Goal: Task Accomplishment & Management: Manage account settings

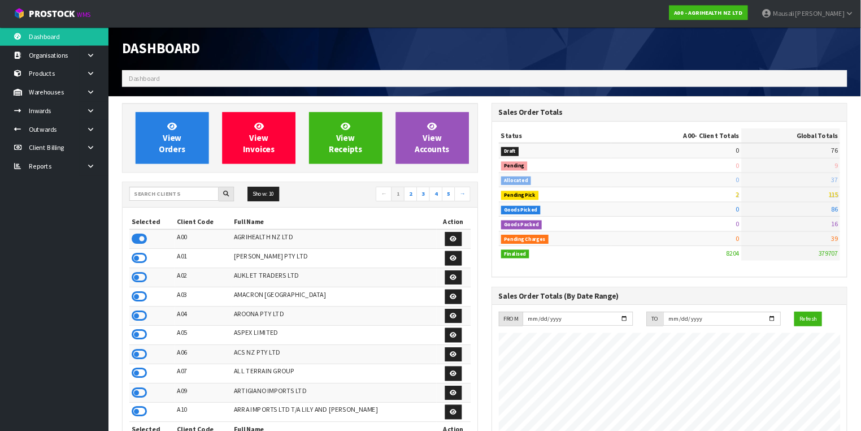
scroll to position [852, 354]
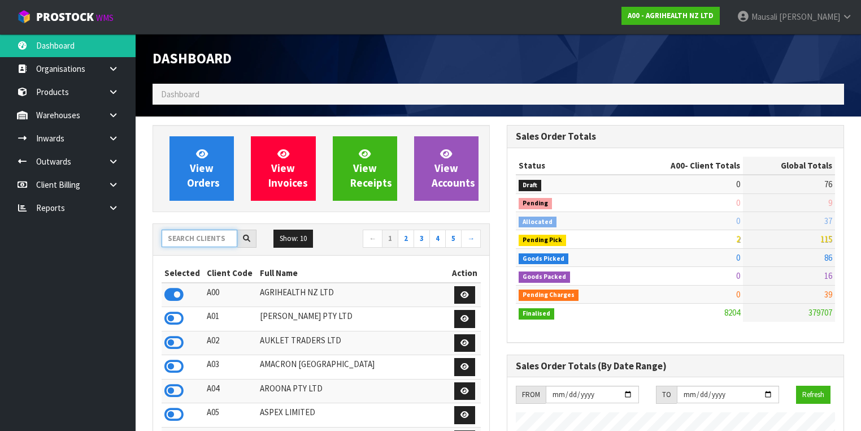
click at [182, 233] on input "text" at bounding box center [200, 238] width 76 height 18
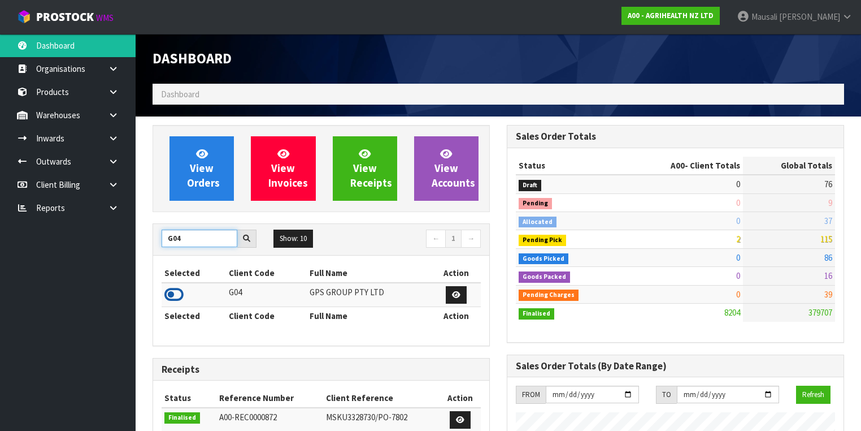
type input "G04"
drag, startPoint x: 176, startPoint y: 289, endPoint x: 193, endPoint y: 201, distance: 89.1
click at [176, 288] on icon at bounding box center [173, 294] width 19 height 17
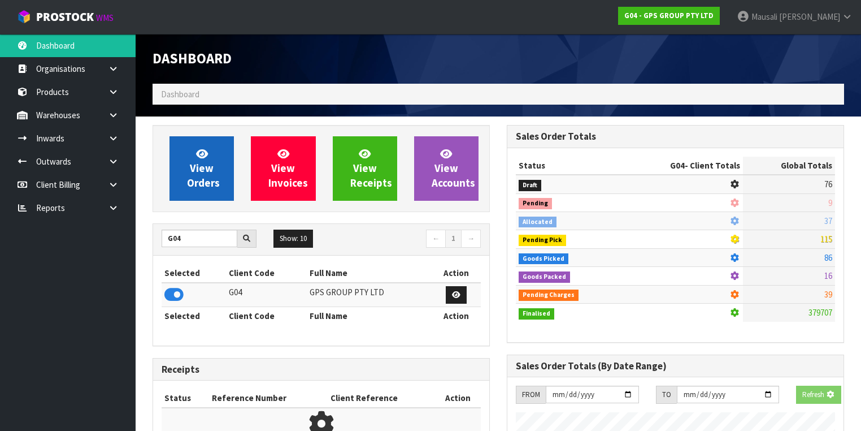
scroll to position [702, 354]
click at [193, 185] on span "View Orders" at bounding box center [203, 168] width 33 height 42
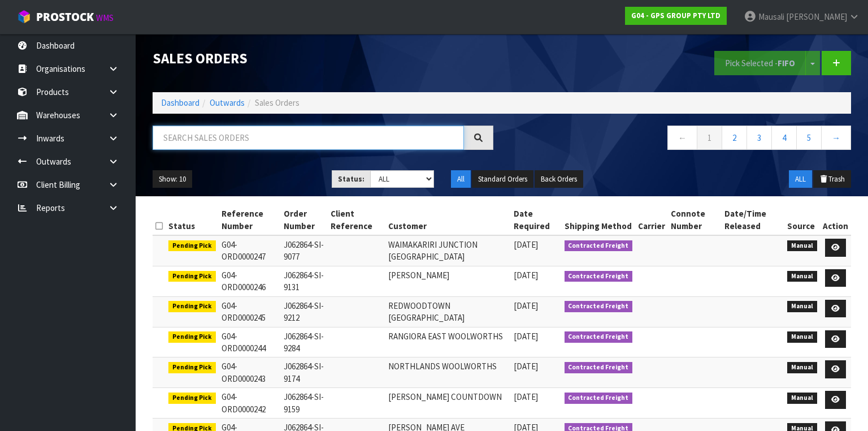
click at [193, 129] on input "text" at bounding box center [308, 137] width 311 height 24
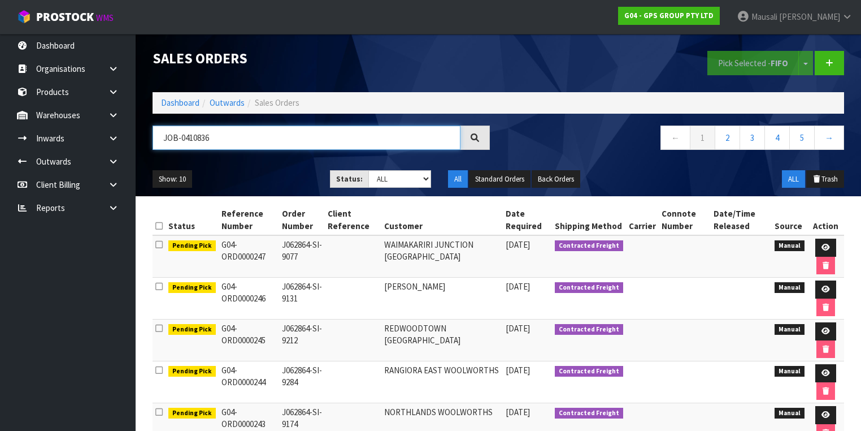
type input "JOB-0410836"
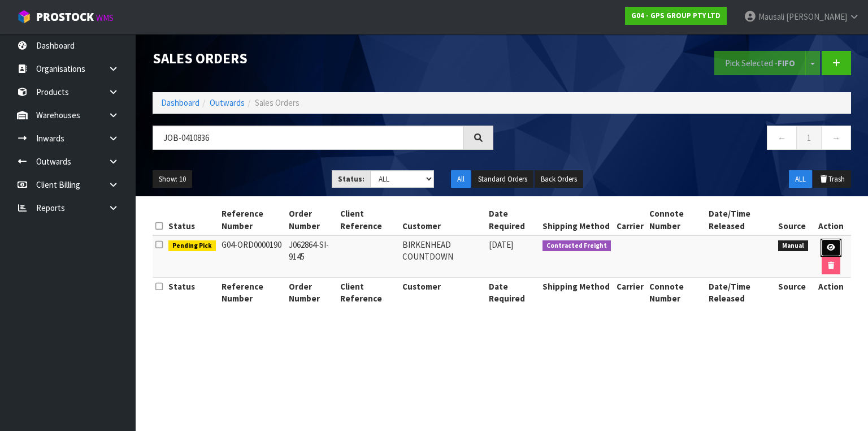
click at [830, 248] on icon at bounding box center [831, 247] width 8 height 7
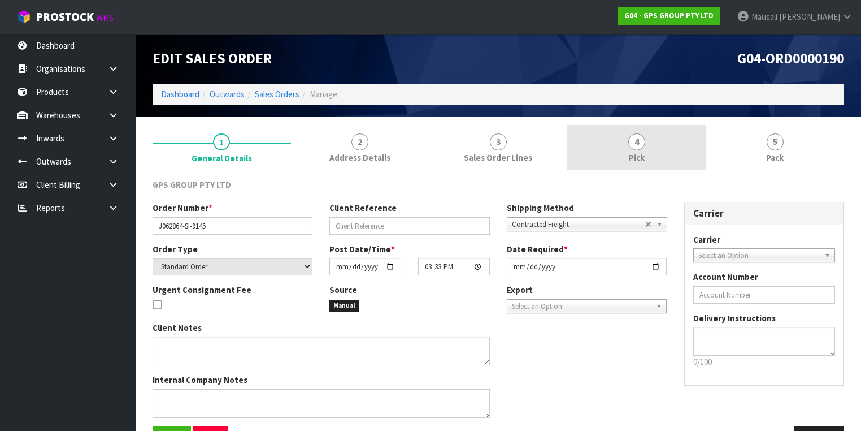
click at [643, 150] on link "4 Pick" at bounding box center [636, 147] width 138 height 45
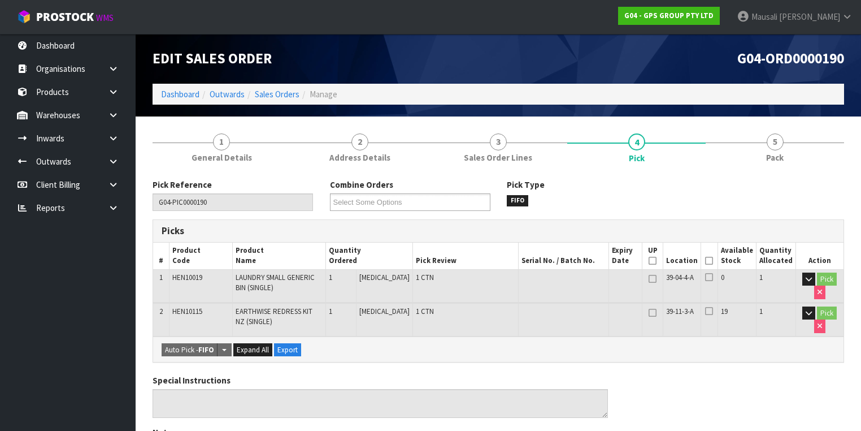
click at [713, 261] on icon at bounding box center [709, 261] width 8 height 1
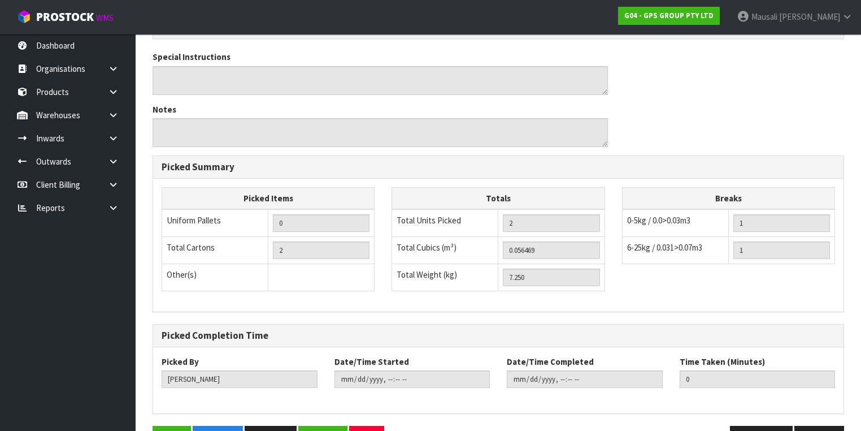
scroll to position [396, 0]
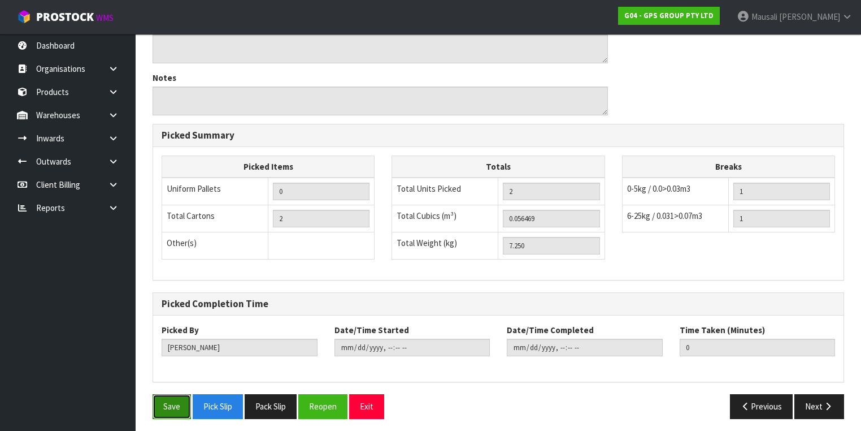
click at [162, 398] on button "Save" at bounding box center [172, 406] width 38 height 24
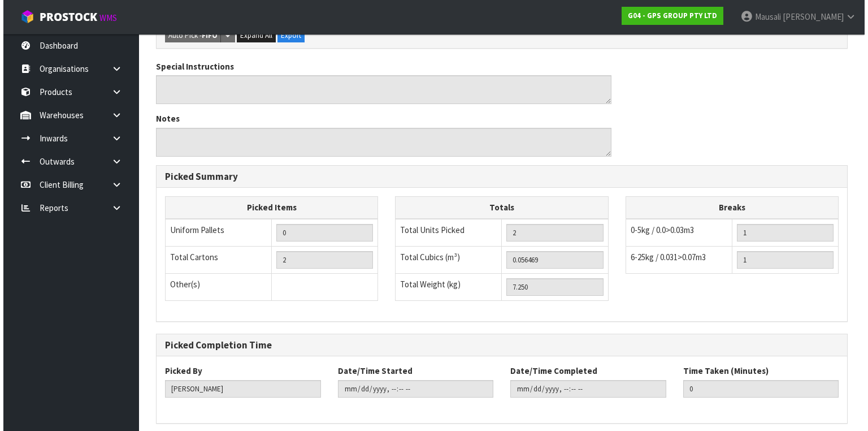
scroll to position [0, 0]
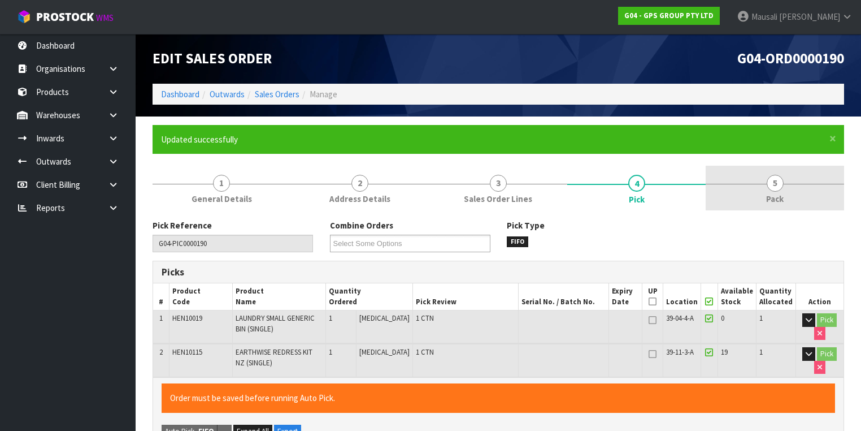
click at [783, 192] on link "5 Pack" at bounding box center [775, 188] width 138 height 45
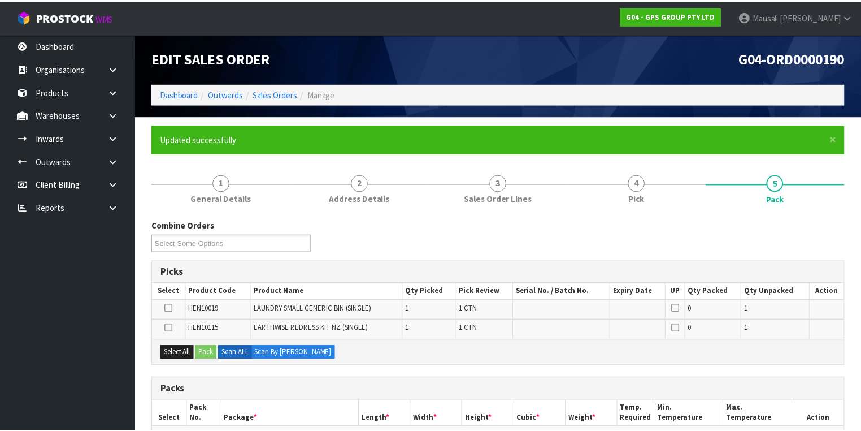
scroll to position [181, 0]
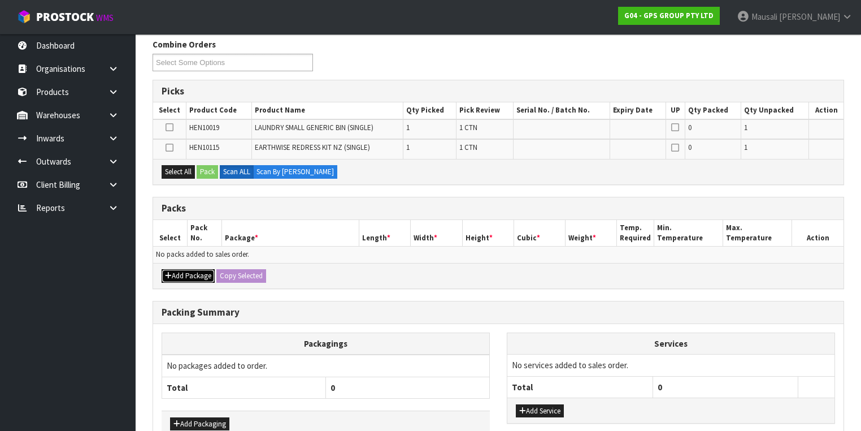
click at [188, 269] on button "Add Package" at bounding box center [188, 276] width 53 height 14
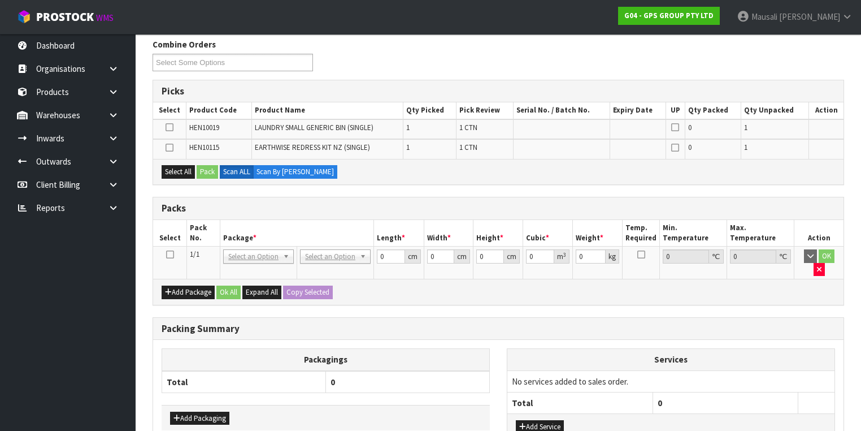
click at [170, 254] on icon at bounding box center [170, 254] width 8 height 1
drag, startPoint x: 179, startPoint y: 169, endPoint x: 210, endPoint y: 170, distance: 31.1
click at [181, 169] on button "Select All" at bounding box center [178, 172] width 33 height 14
click at [210, 170] on button "Pack" at bounding box center [207, 172] width 21 height 14
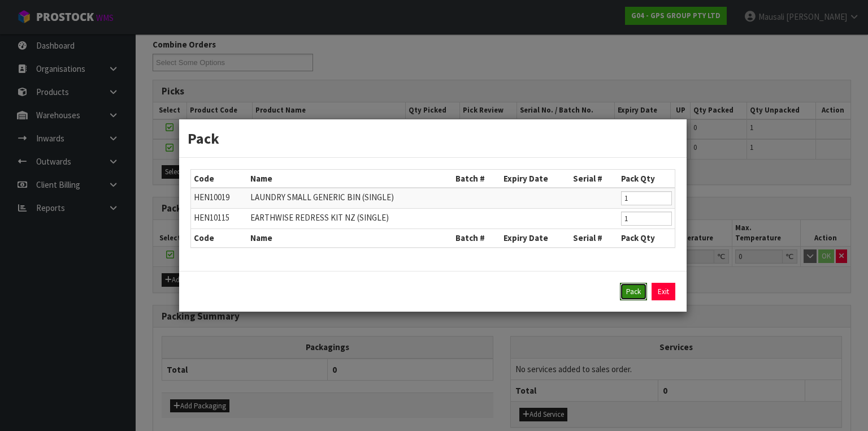
drag, startPoint x: 626, startPoint y: 294, endPoint x: 615, endPoint y: 290, distance: 11.4
click at [626, 293] on button "Pack" at bounding box center [633, 292] width 27 height 18
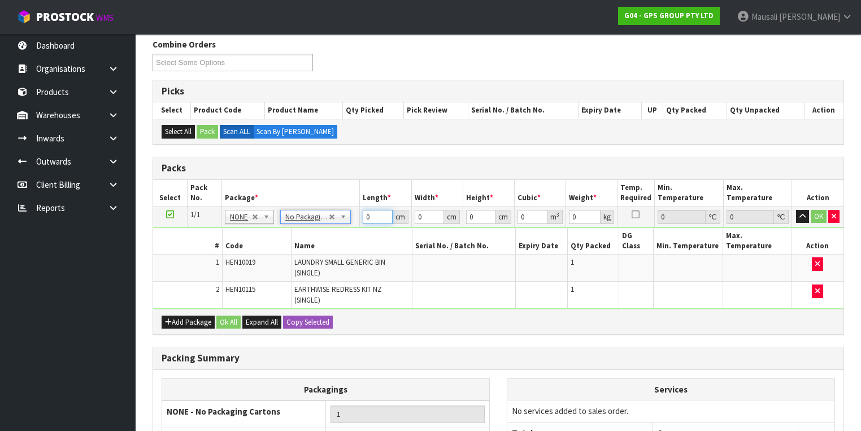
drag, startPoint x: 375, startPoint y: 215, endPoint x: 335, endPoint y: 233, distance: 44.8
click at [340, 232] on tbody "1/1 NONE 007-001 007-002 007-004 007-009 007-013 007-014 007-015 007-017 007-01…" at bounding box center [498, 257] width 691 height 102
type input "126"
type input "50"
type input "1"
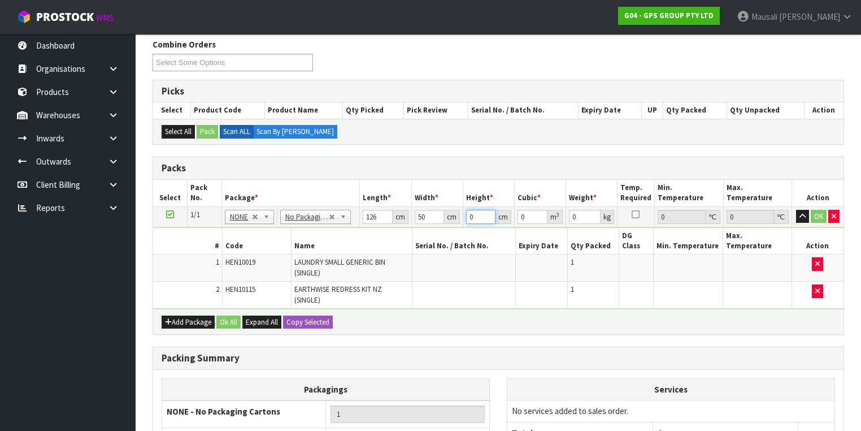
type input "0.0063"
type input "10"
type input "0.063"
type input "10"
type input "8"
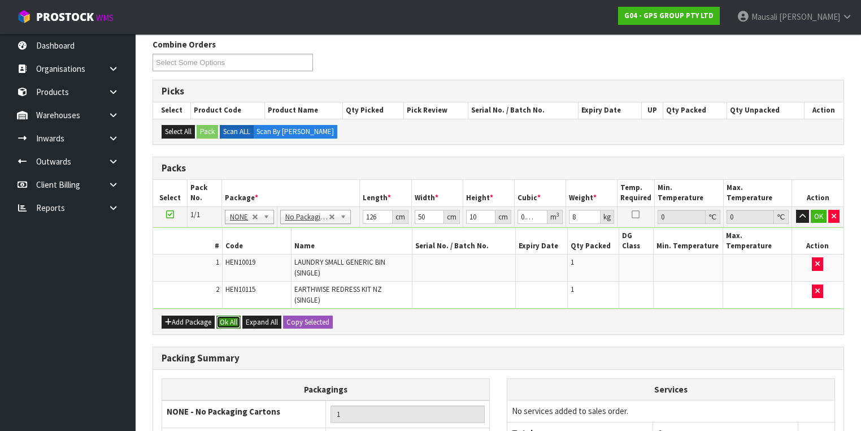
click at [237, 315] on button "Ok All" at bounding box center [228, 322] width 24 height 14
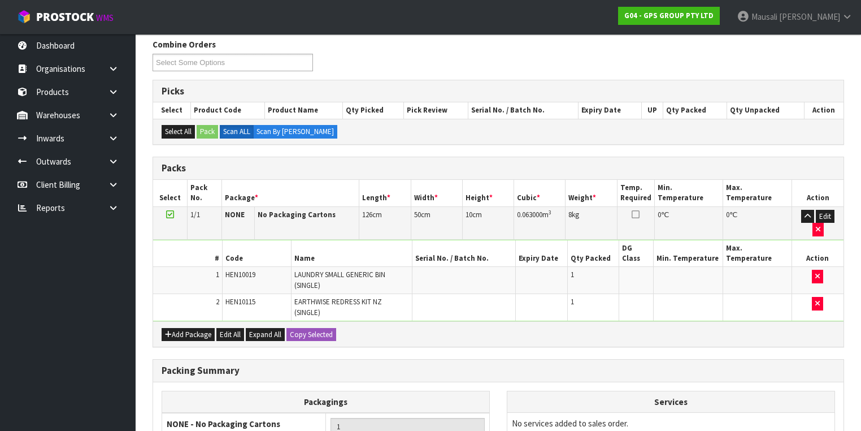
scroll to position [283, 0]
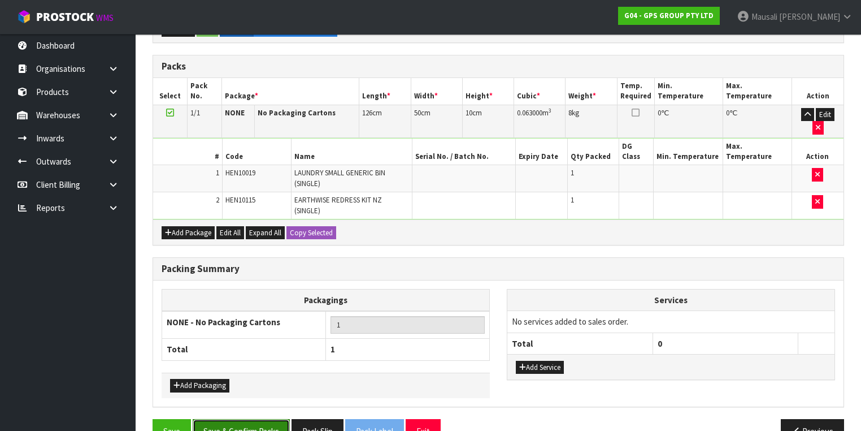
click at [266, 419] on button "Save & Confirm Packs" at bounding box center [241, 431] width 97 height 24
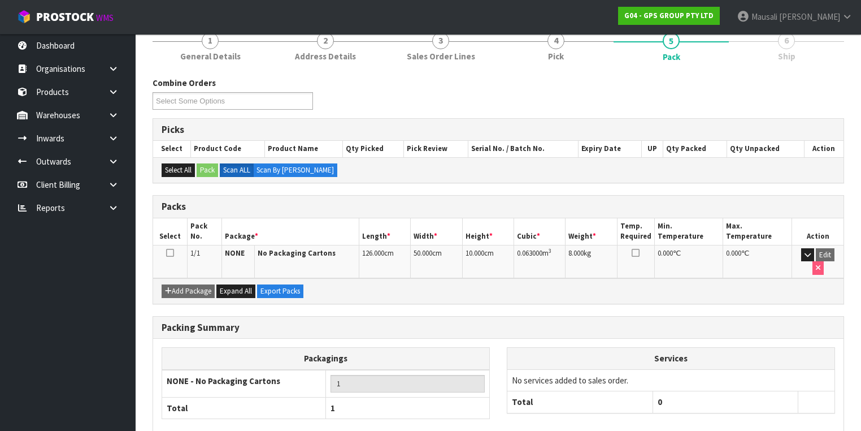
scroll to position [188, 0]
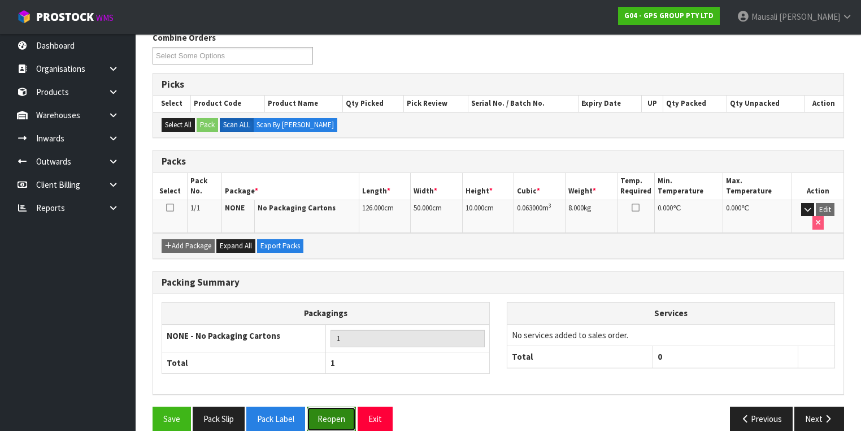
click at [341, 406] on button "Reopen" at bounding box center [331, 418] width 49 height 24
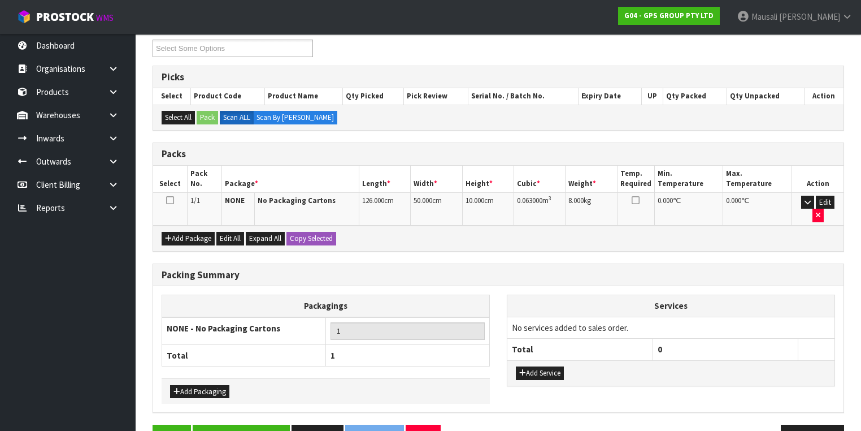
scroll to position [212, 0]
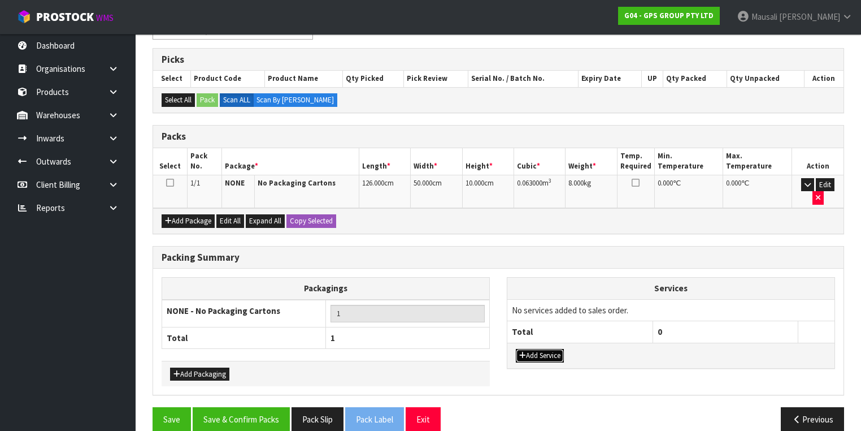
drag, startPoint x: 542, startPoint y: 335, endPoint x: 543, endPoint y: 328, distance: 6.8
click at [541, 349] on button "Add Service" at bounding box center [540, 356] width 48 height 14
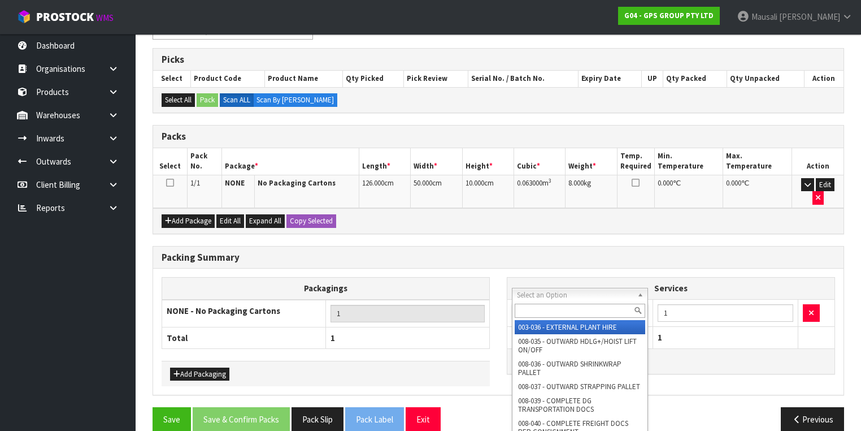
click at [550, 306] on input "text" at bounding box center [580, 310] width 131 height 14
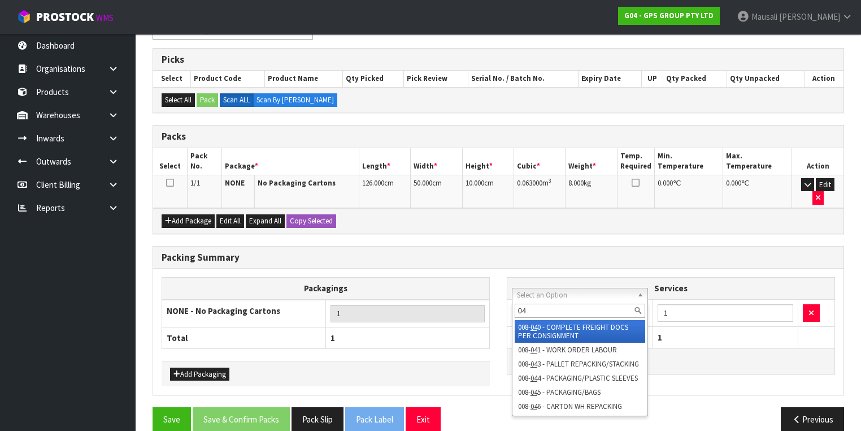
type input "044"
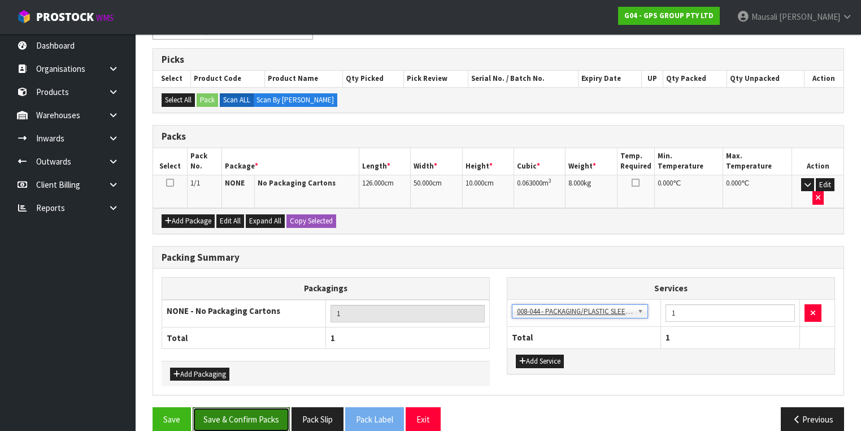
drag, startPoint x: 267, startPoint y: 393, endPoint x: 278, endPoint y: 384, distance: 14.5
click at [267, 407] on button "Save & Confirm Packs" at bounding box center [241, 419] width 97 height 24
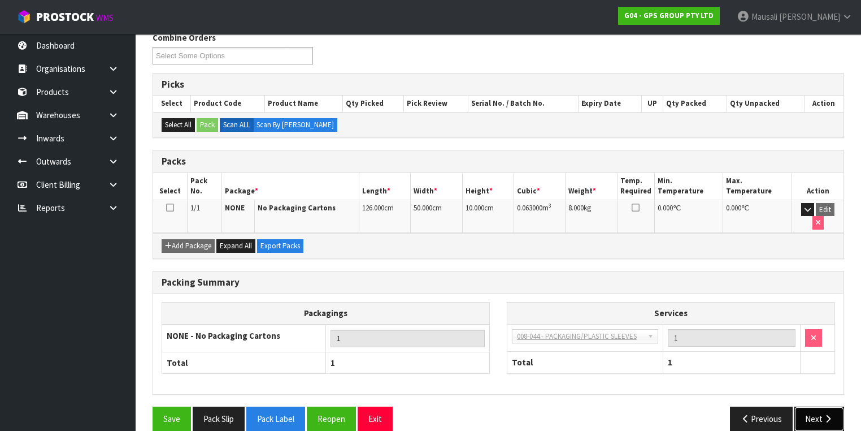
drag, startPoint x: 816, startPoint y: 398, endPoint x: 694, endPoint y: 364, distance: 126.7
click at [815, 406] on button "Next" at bounding box center [820, 418] width 50 height 24
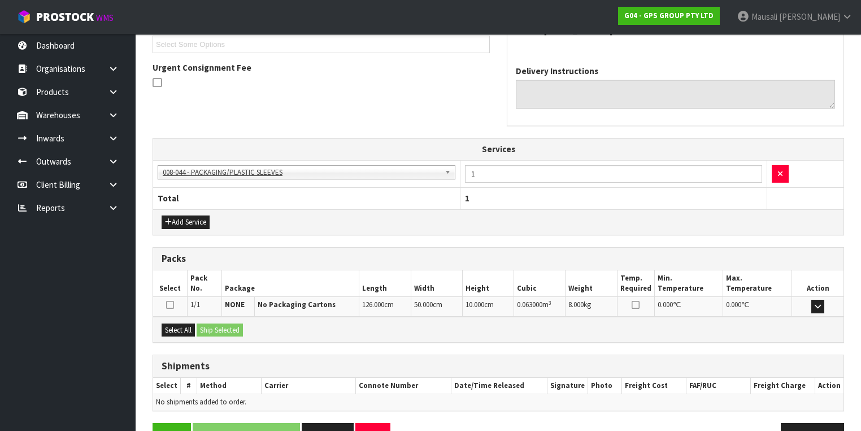
scroll to position [340, 0]
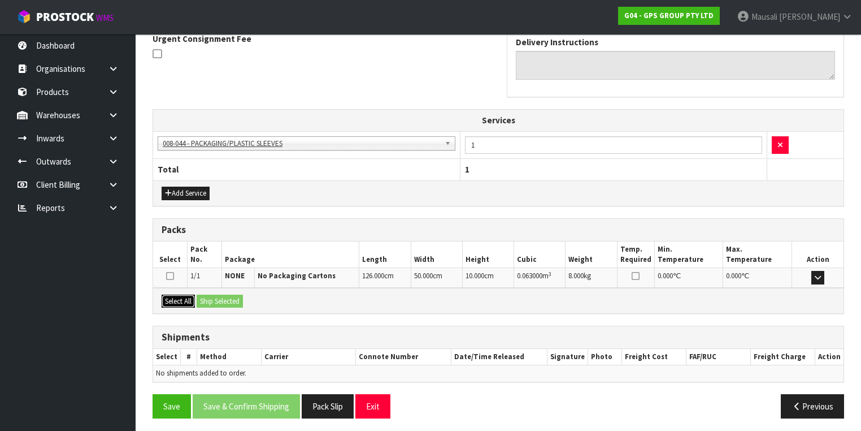
click at [172, 296] on button "Select All" at bounding box center [178, 301] width 33 height 14
drag, startPoint x: 188, startPoint y: 296, endPoint x: 207, endPoint y: 297, distance: 19.9
click at [194, 296] on button "Select All" at bounding box center [178, 301] width 33 height 14
click at [210, 297] on button "Ship Selected" at bounding box center [220, 301] width 46 height 14
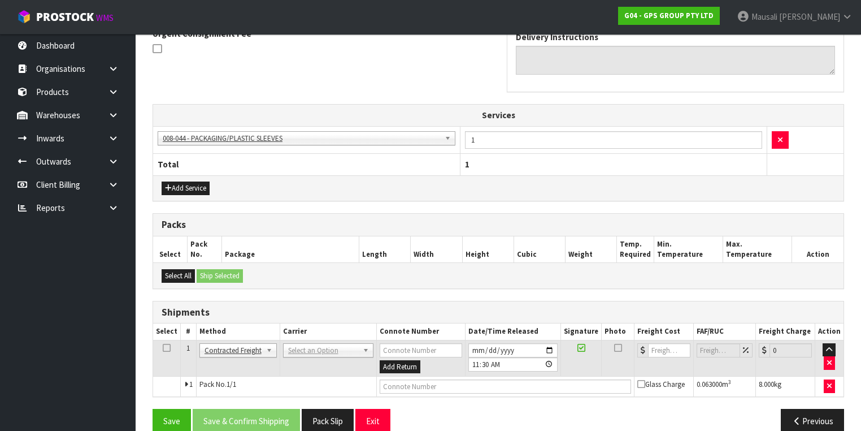
scroll to position [360, 0]
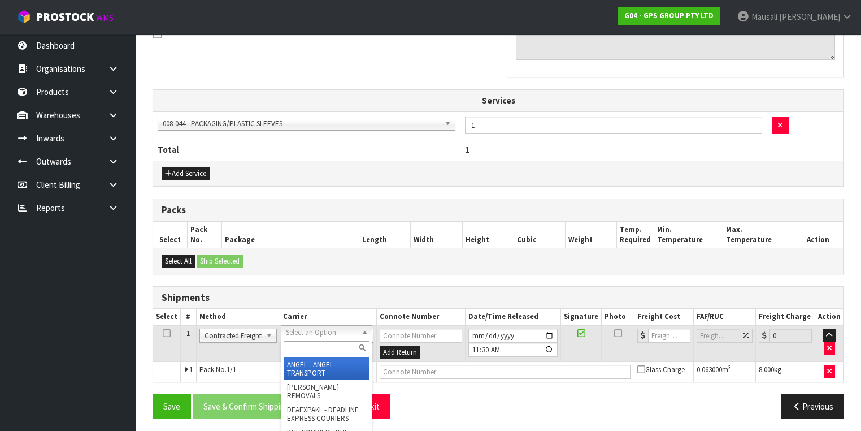
click at [311, 349] on input "text" at bounding box center [327, 348] width 86 height 14
type input "NZP"
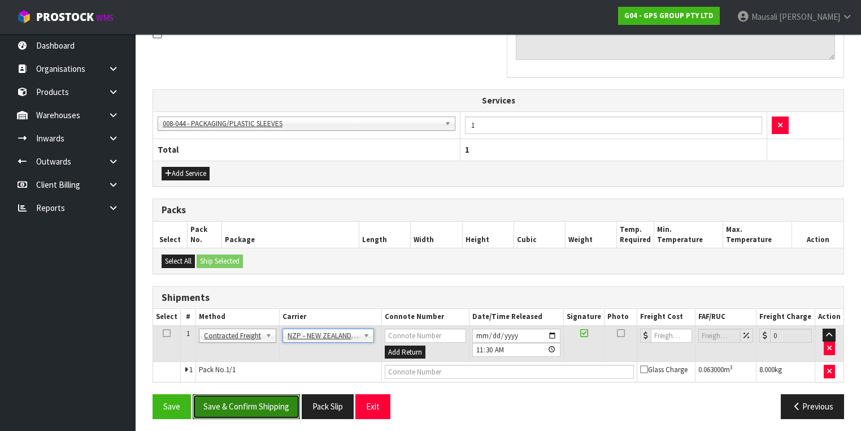
drag, startPoint x: 268, startPoint y: 400, endPoint x: 405, endPoint y: 384, distance: 137.7
click at [269, 400] on button "Save & Confirm Shipping" at bounding box center [246, 406] width 107 height 24
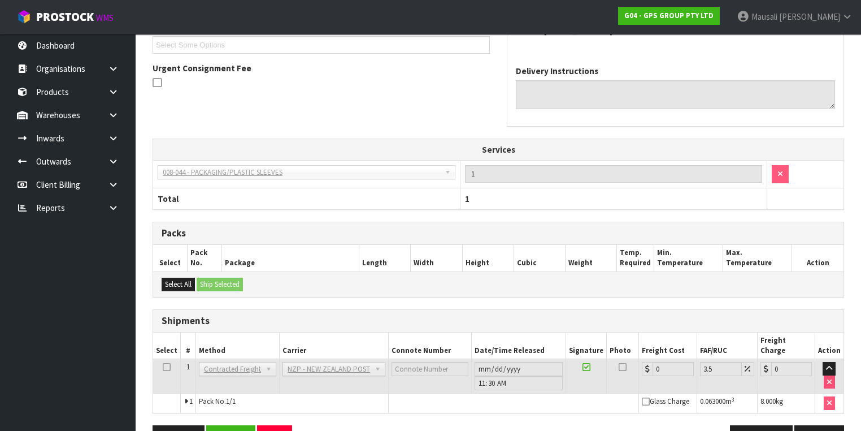
scroll to position [345, 0]
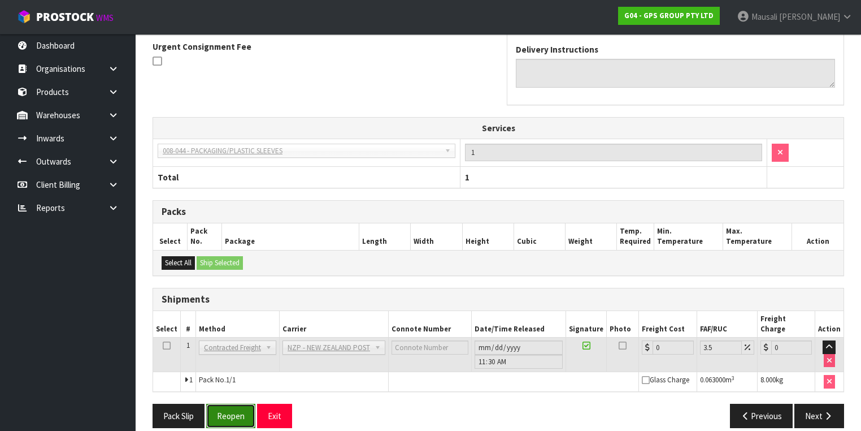
click at [229, 403] on button "Reopen" at bounding box center [230, 415] width 49 height 24
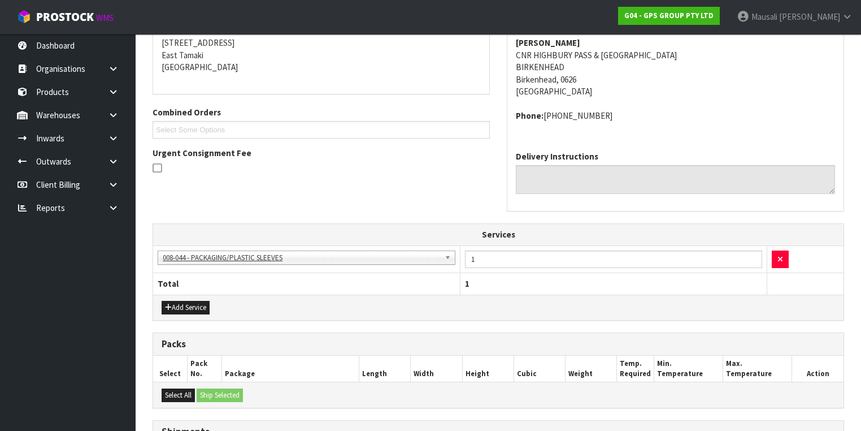
scroll to position [371, 0]
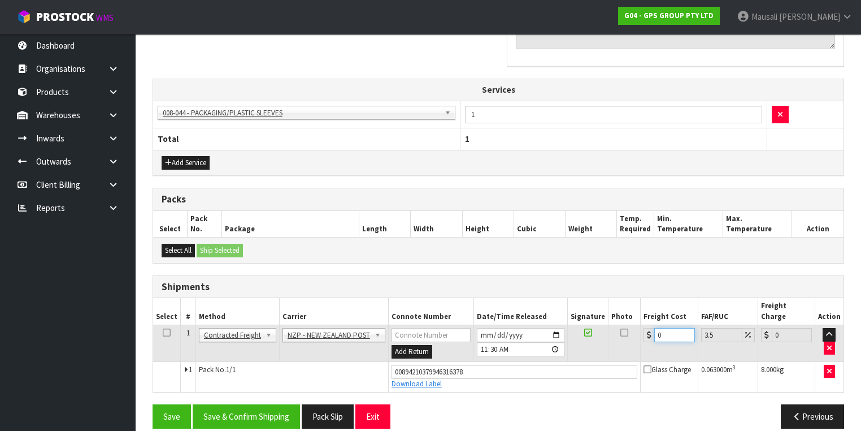
drag, startPoint x: 661, startPoint y: 321, endPoint x: 640, endPoint y: 330, distance: 23.3
click at [641, 330] on td "0" at bounding box center [669, 343] width 57 height 37
type input "4"
type input "4.14"
type input "4.3"
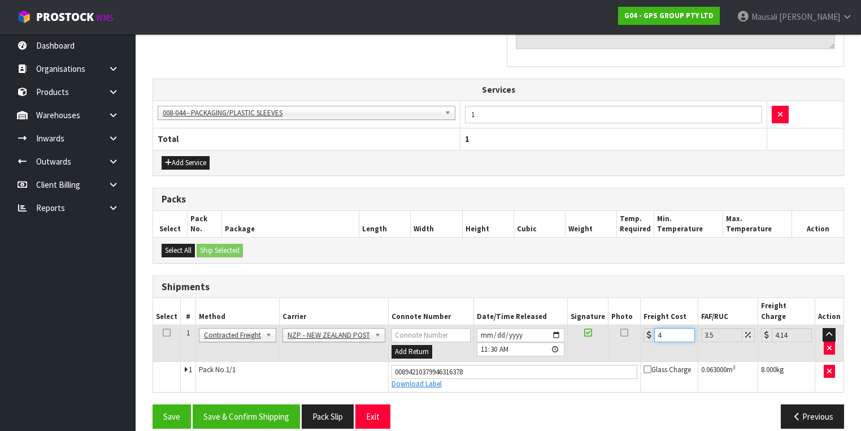
type input "4.45"
type input "4.33"
type input "4.48"
type input "4.33"
click at [259, 404] on button "Save & Confirm Shipping" at bounding box center [246, 416] width 107 height 24
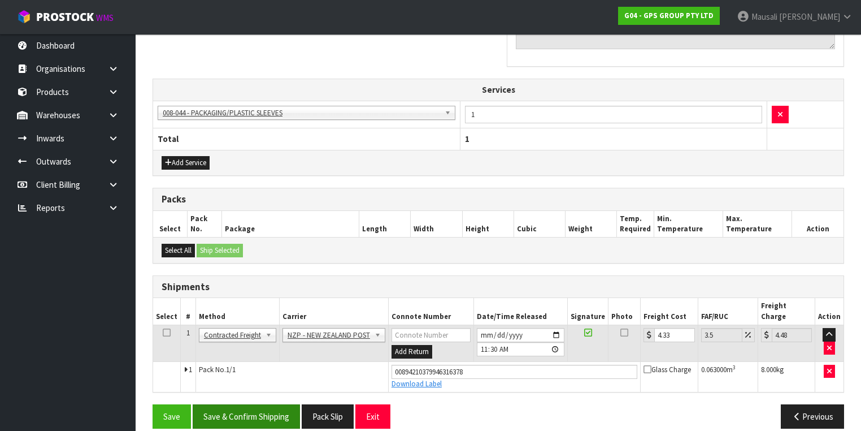
scroll to position [0, 0]
